Goal: Entertainment & Leisure: Consume media (video, audio)

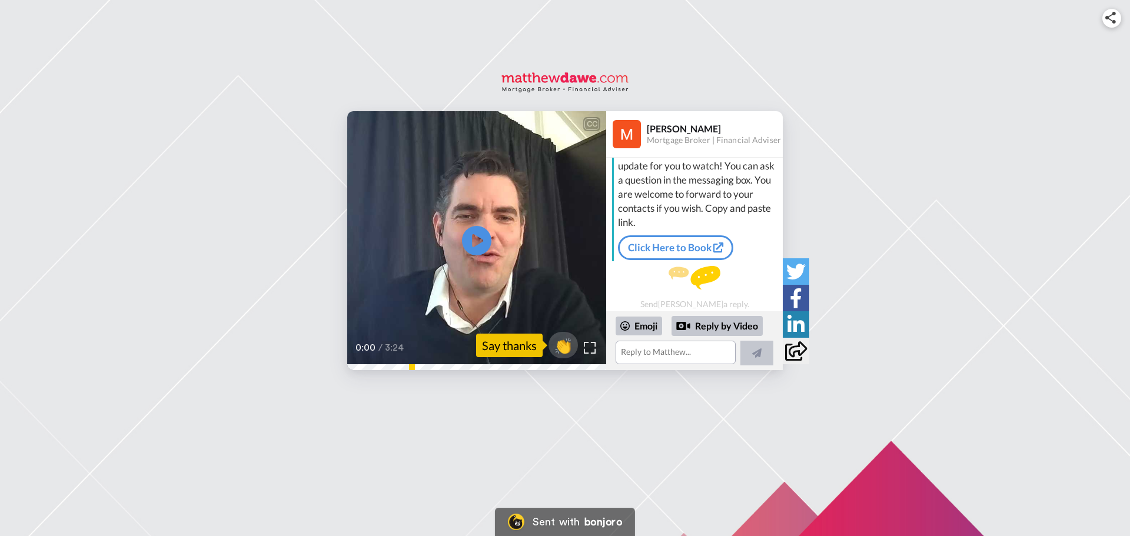
scroll to position [48, 0]
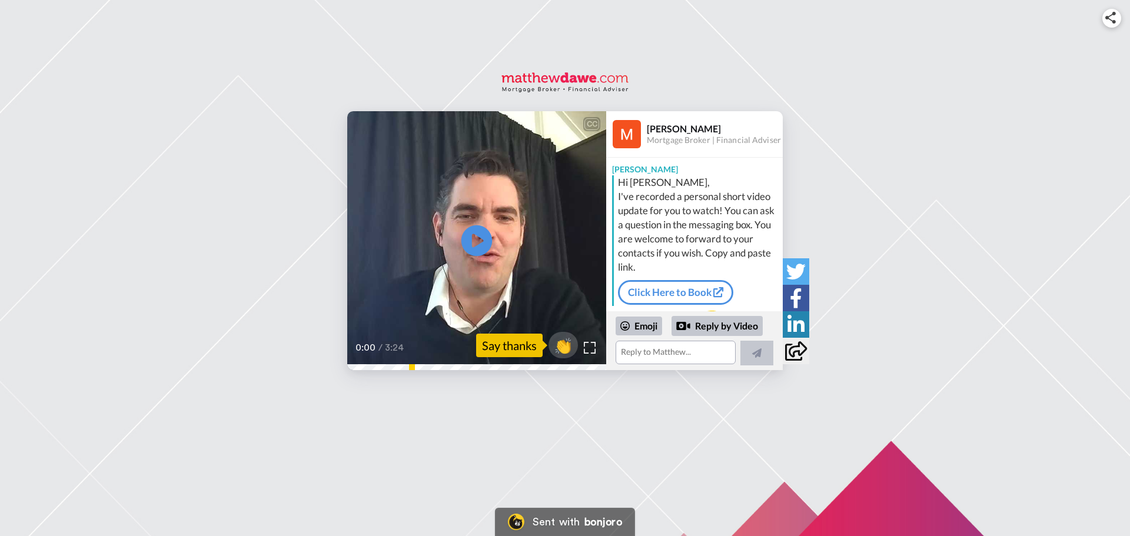
click at [474, 241] on icon "Play/Pause" at bounding box center [476, 241] width 31 height 56
click at [909, 179] on div "CC Play/Pause Just a three minute update. 0:07 / 3:24 👏 Say thanks [PERSON_NAME…" at bounding box center [565, 240] width 1130 height 259
click at [565, 342] on span "👏" at bounding box center [563, 346] width 37 height 24
